Goal: Information Seeking & Learning: Learn about a topic

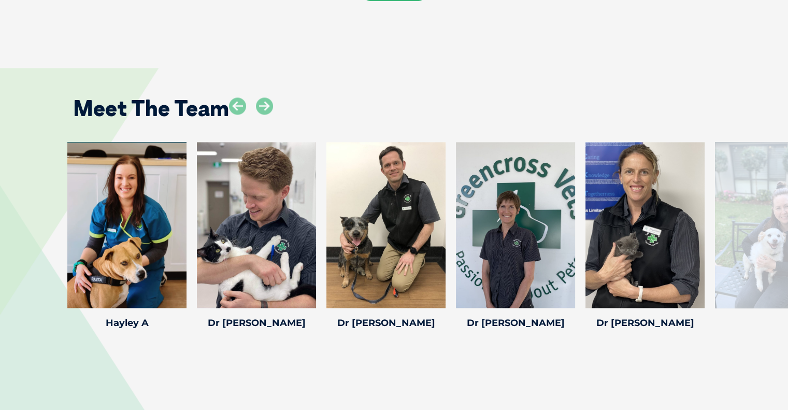
scroll to position [1481, 0]
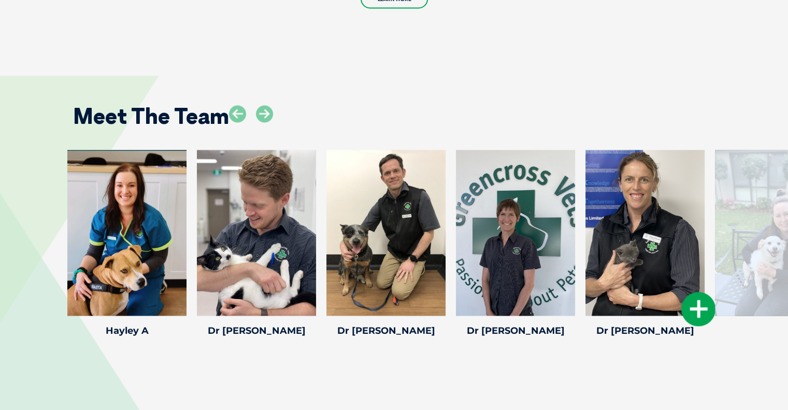
click at [648, 222] on div at bounding box center [645, 233] width 119 height 166
click at [699, 292] on icon at bounding box center [699, 309] width 34 height 34
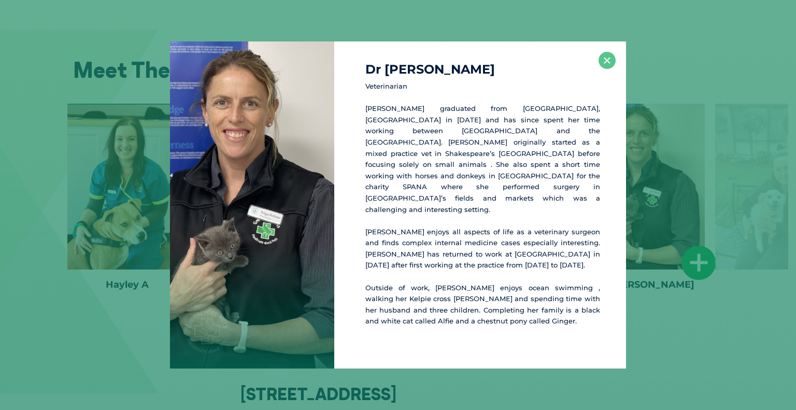
scroll to position [1527, 0]
click at [601, 69] on button "×" at bounding box center [607, 60] width 17 height 17
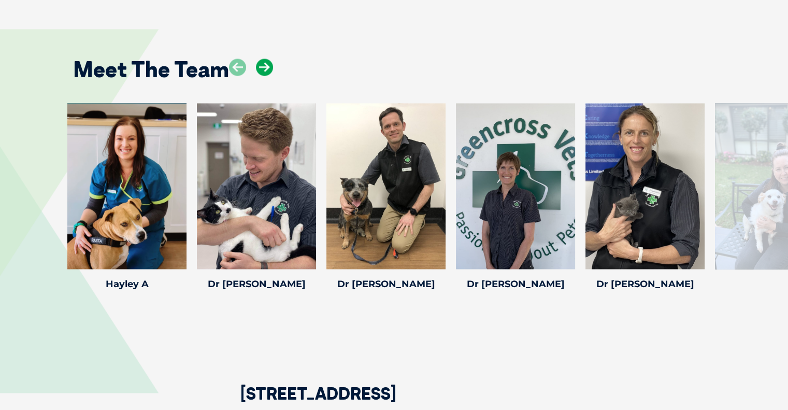
click at [267, 59] on icon at bounding box center [264, 67] width 17 height 17
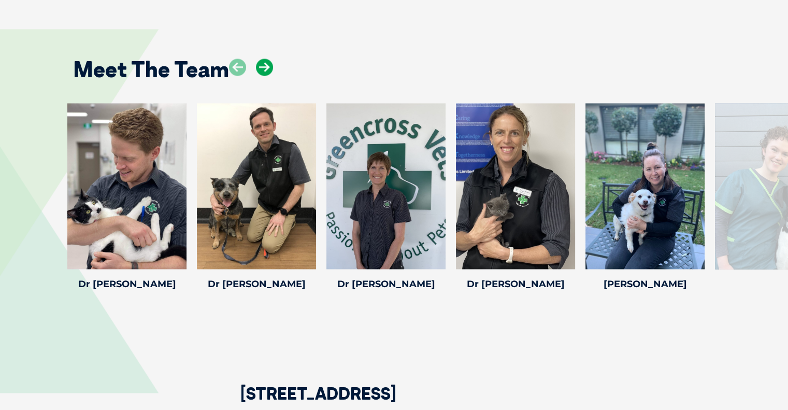
click at [272, 59] on icon at bounding box center [264, 67] width 17 height 17
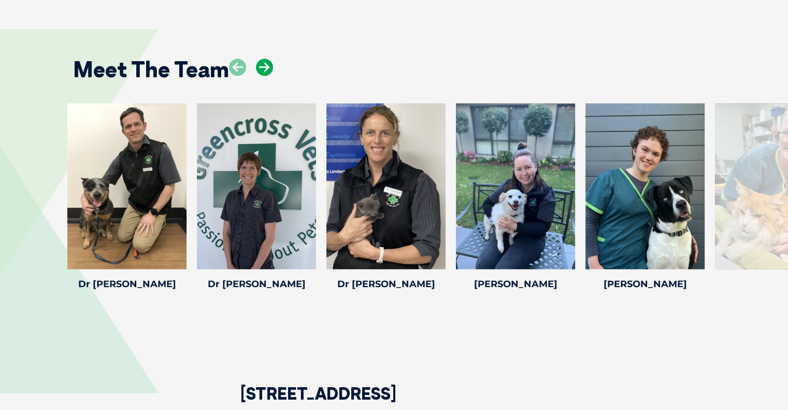
click at [266, 59] on icon at bounding box center [264, 67] width 17 height 17
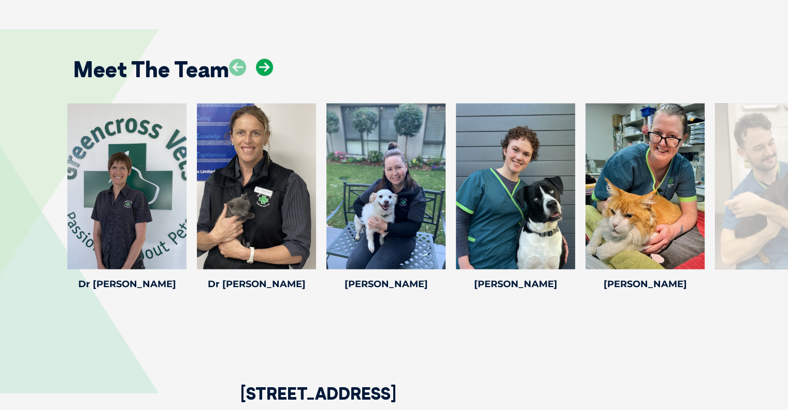
click at [267, 59] on icon at bounding box center [264, 67] width 17 height 17
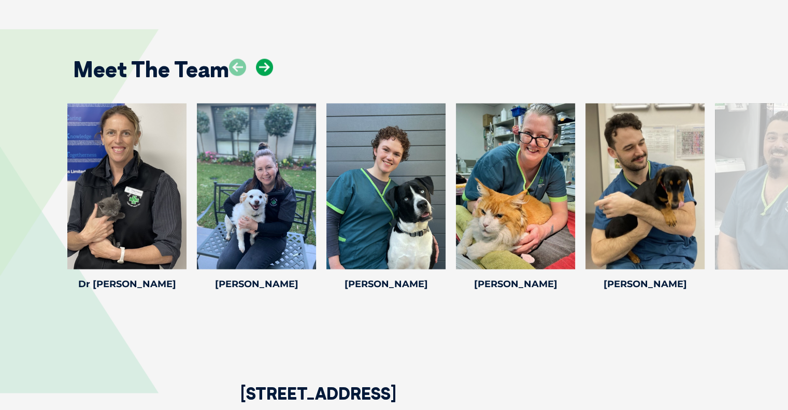
click at [269, 59] on icon at bounding box center [264, 67] width 17 height 17
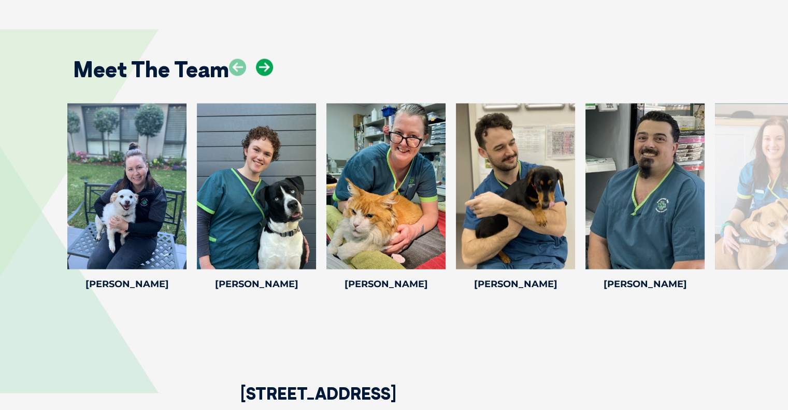
click at [265, 59] on icon at bounding box center [264, 67] width 17 height 17
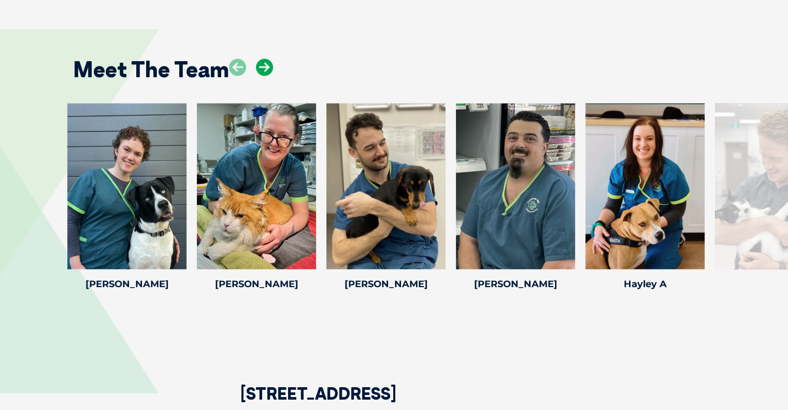
click at [267, 59] on icon at bounding box center [264, 67] width 17 height 17
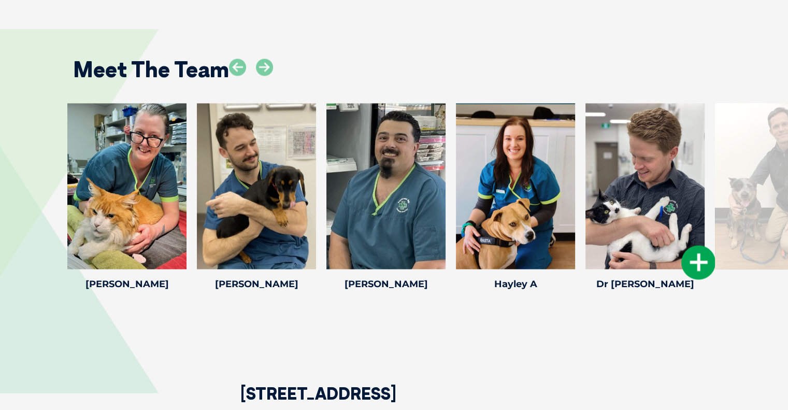
click at [697, 252] on div "Dr [PERSON_NAME] Dr [PERSON_NAME] Veterinary Director [PERSON_NAME] is the prac…" at bounding box center [645, 198] width 130 height 191
click at [699, 245] on icon at bounding box center [699, 262] width 34 height 34
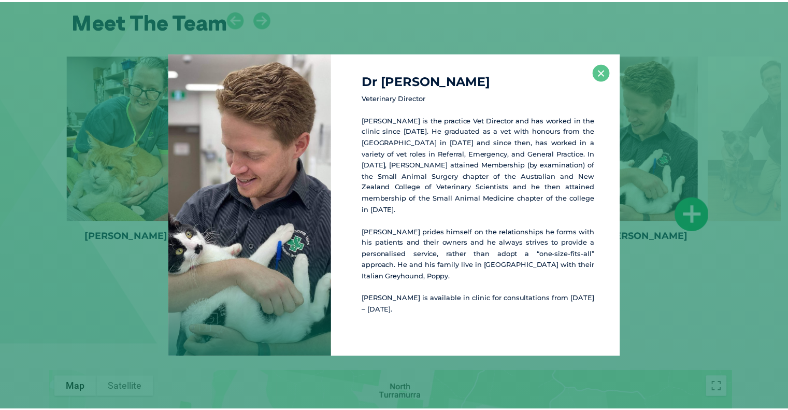
scroll to position [1578, 0]
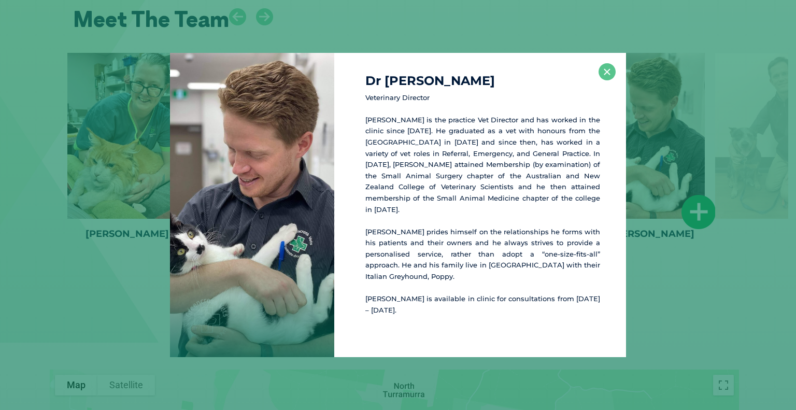
click at [602, 80] on button "×" at bounding box center [607, 71] width 17 height 17
